Goal: Information Seeking & Learning: Learn about a topic

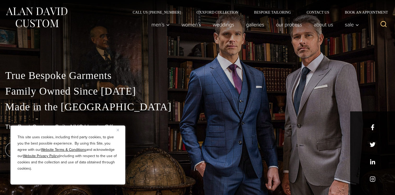
click at [118, 131] on img "Close" at bounding box center [118, 130] width 2 height 2
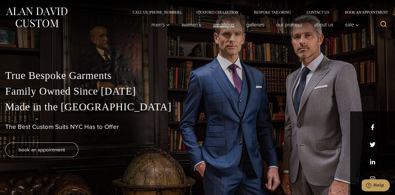
click at [221, 26] on link "weddings" at bounding box center [223, 24] width 33 height 10
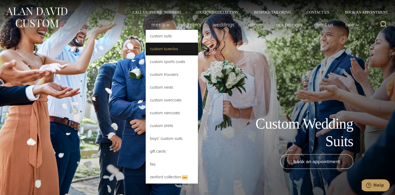
click at [165, 52] on link "Custom Tuxedos" at bounding box center [172, 49] width 52 height 13
